Goal: Find specific page/section: Find specific page/section

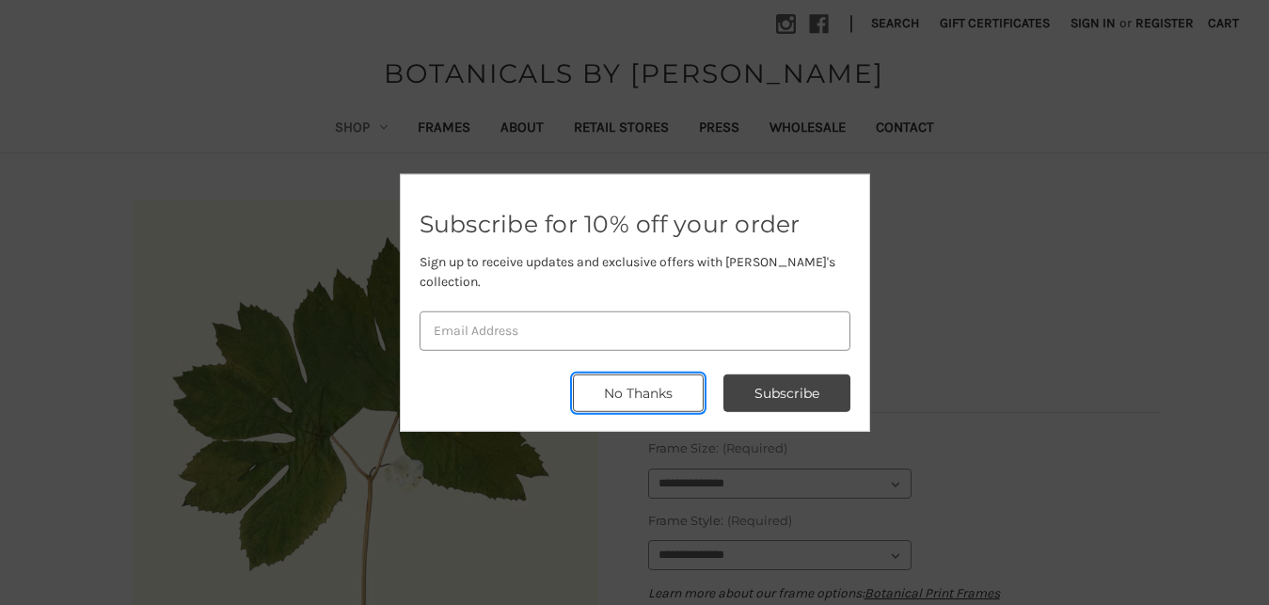
click at [647, 392] on button "No Thanks" at bounding box center [638, 393] width 131 height 38
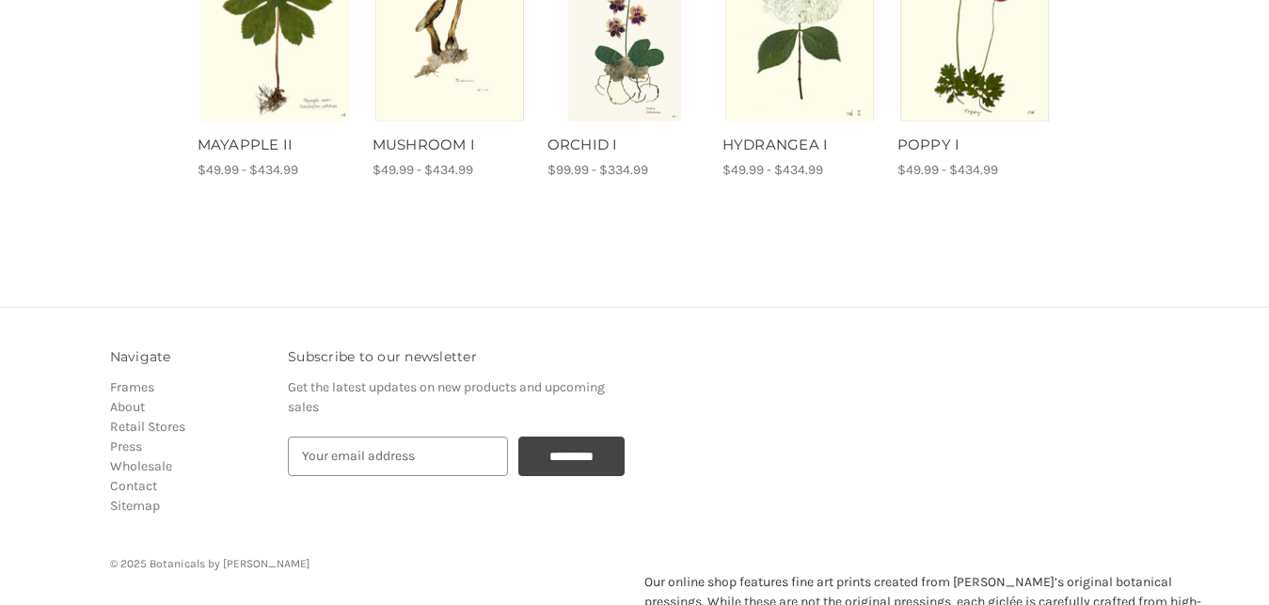
scroll to position [1154, 0]
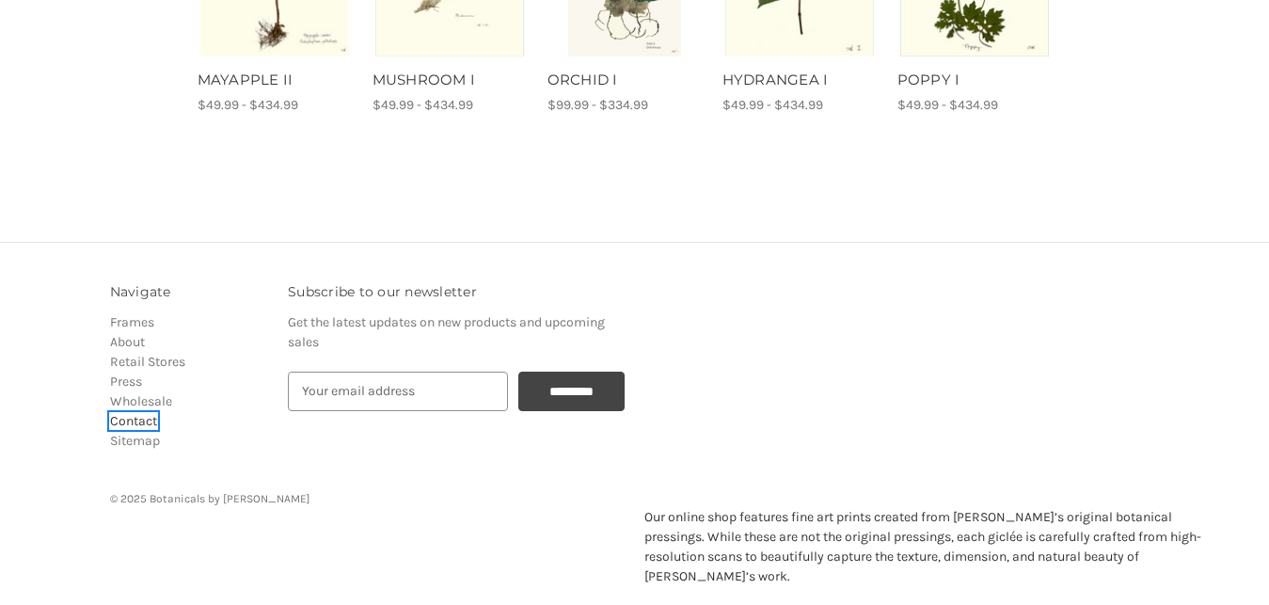
click at [144, 416] on link "Contact" at bounding box center [133, 421] width 47 height 16
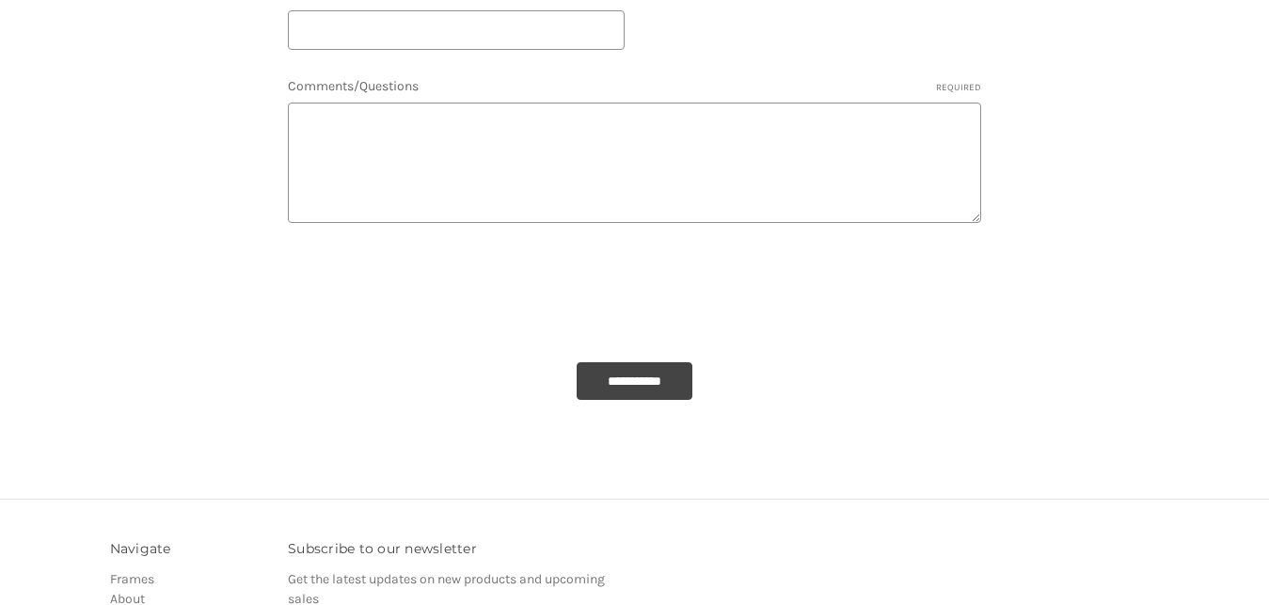
scroll to position [651, 0]
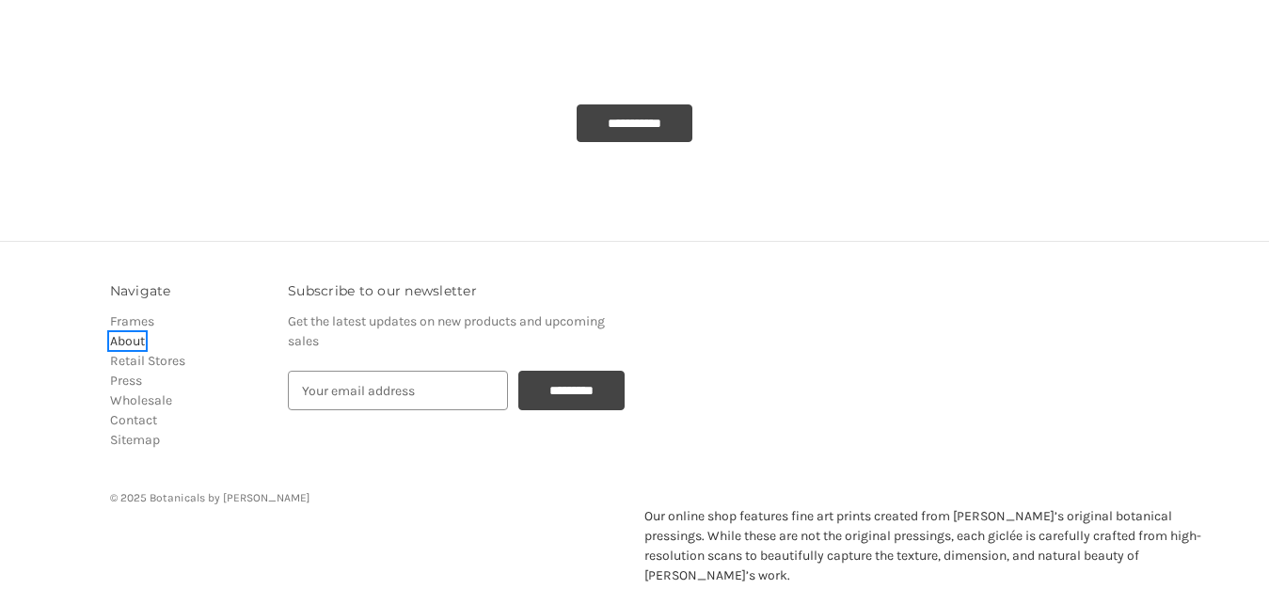
click at [112, 340] on link "About" at bounding box center [127, 341] width 35 height 16
